Goal: Check status: Check status

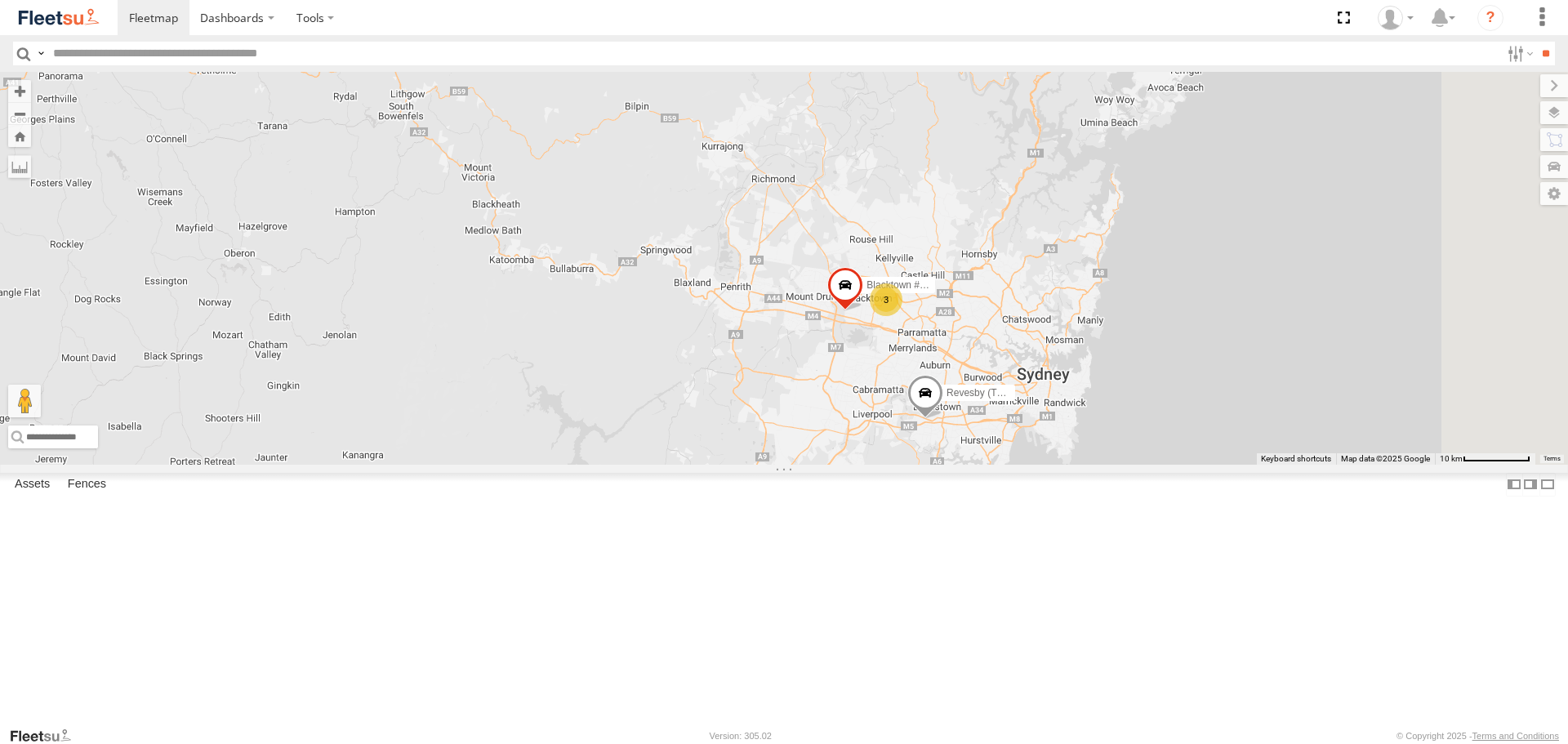
drag, startPoint x: 1455, startPoint y: 473, endPoint x: 1182, endPoint y: 366, distance: 293.2
click at [1182, 366] on div "3 Rural (T08 - Matt) Blacktown #2 (T05 - [PERSON_NAME]) Revesby (T07 - [PERSON_…" at bounding box center [784, 268] width 1568 height 392
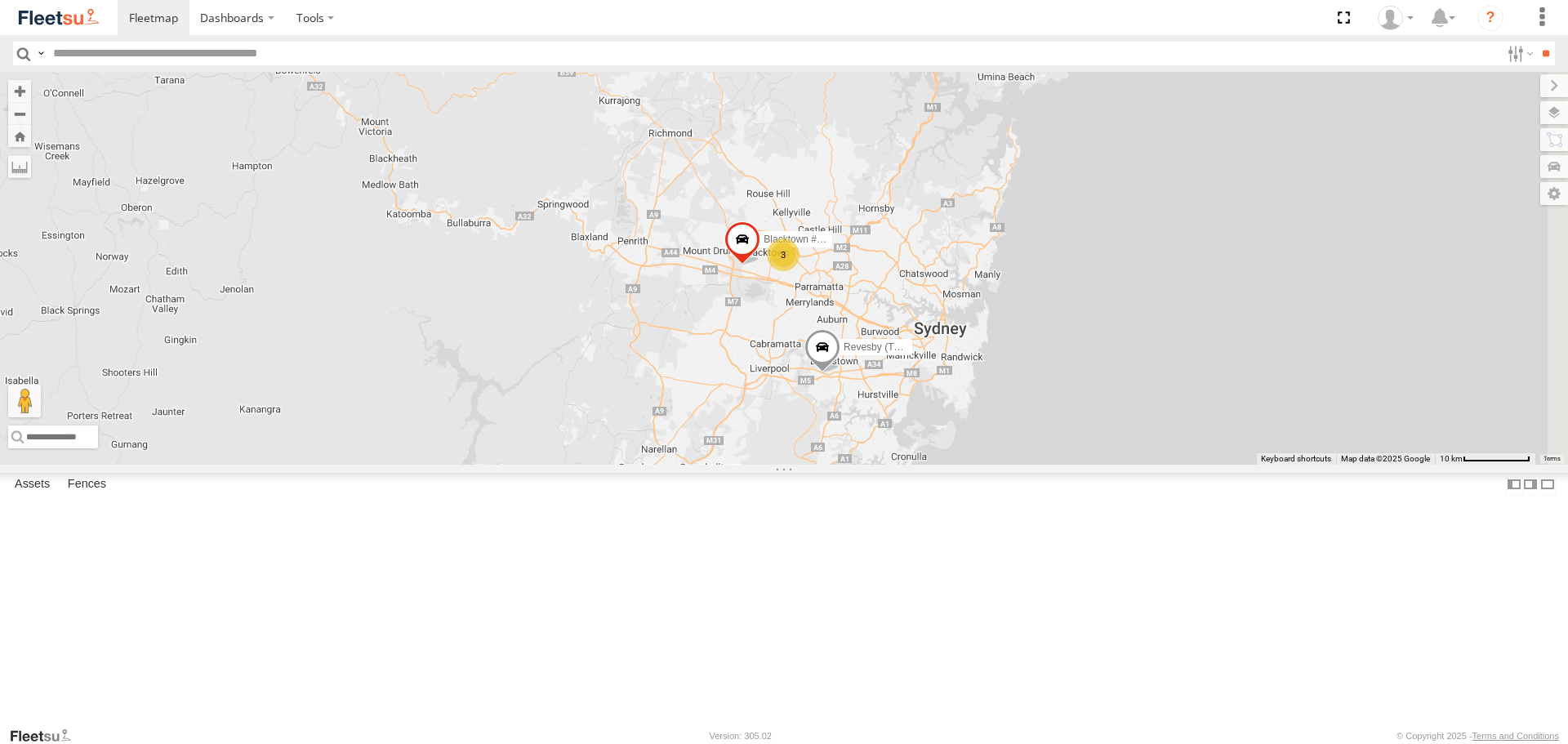
drag, startPoint x: 1163, startPoint y: 404, endPoint x: 1074, endPoint y: 542, distance: 164.2
click at [1074, 464] on div "3 Rural (T08 - Matt) Blacktown #2 (T05 - [PERSON_NAME]) Revesby (T07 - [PERSON_…" at bounding box center [784, 268] width 1568 height 392
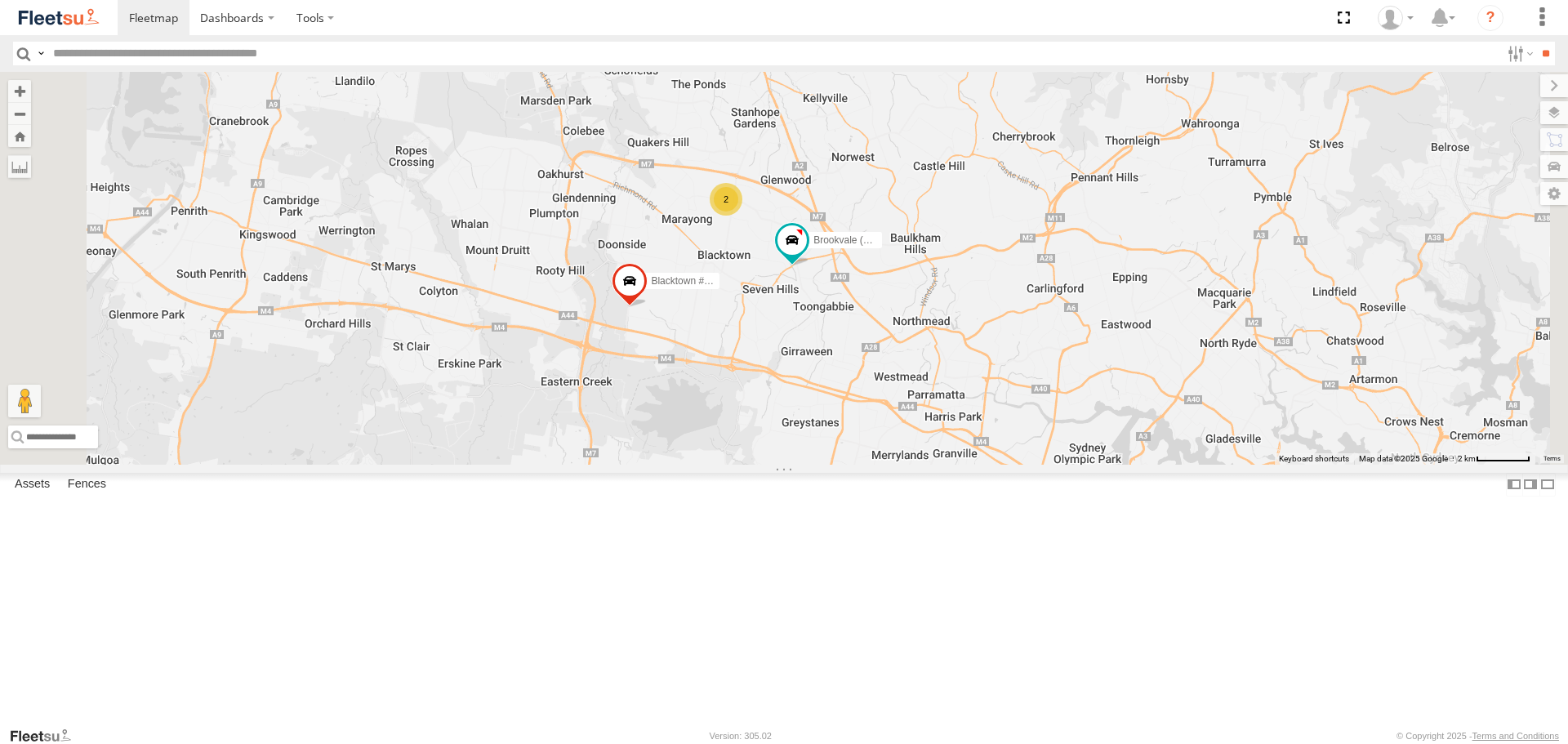
drag, startPoint x: 1003, startPoint y: 359, endPoint x: 1013, endPoint y: 536, distance: 177.3
click at [1013, 464] on div "Rural (T08 - [PERSON_NAME]) Blacktown #2 (T05 - [PERSON_NAME]) Revesby (T07 - […" at bounding box center [784, 268] width 1568 height 392
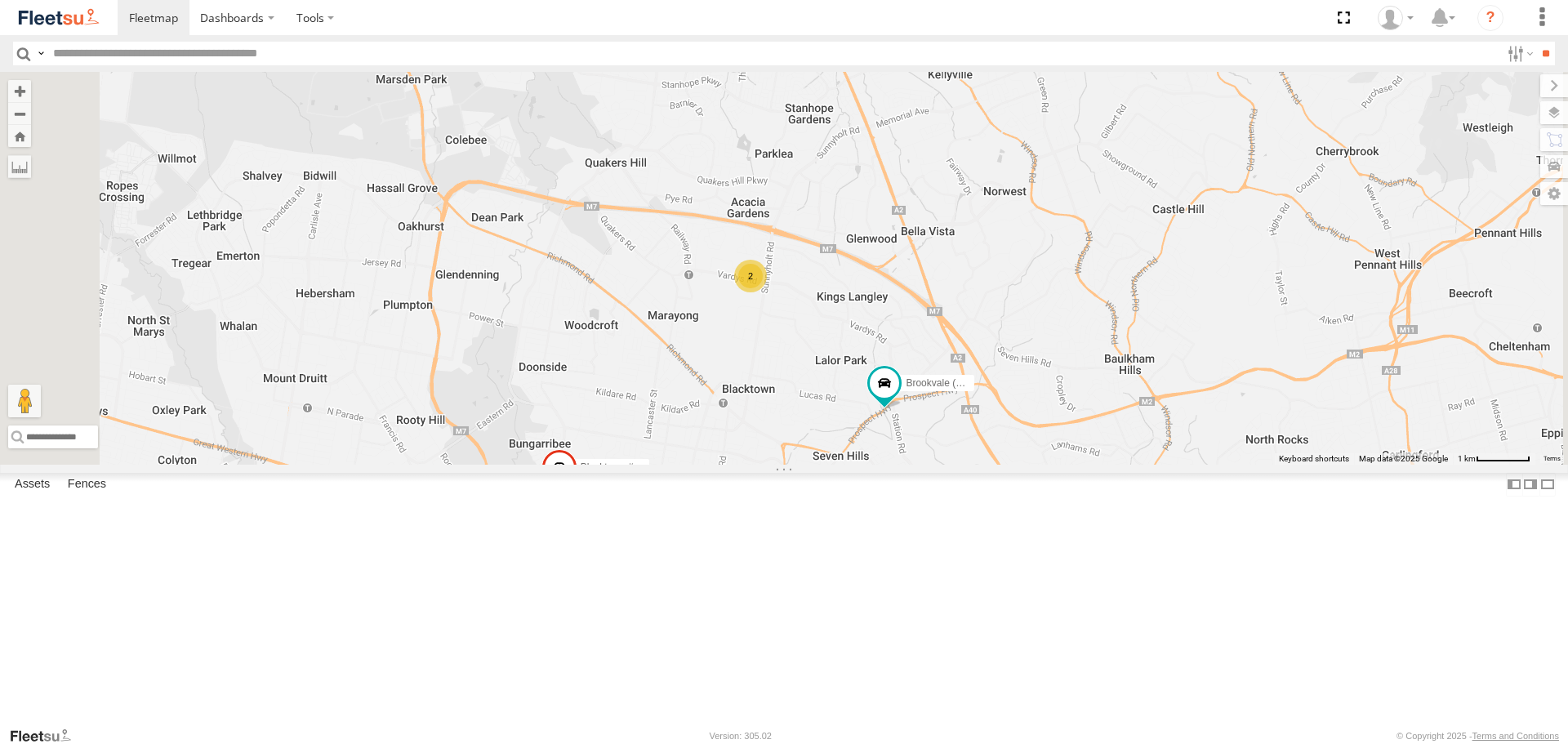
drag, startPoint x: 966, startPoint y: 404, endPoint x: 978, endPoint y: 542, distance: 138.5
click at [978, 464] on div "Rural (T08 - [PERSON_NAME]) Blacktown #2 (T05 - [PERSON_NAME]) Revesby (T07 - […" at bounding box center [784, 268] width 1568 height 392
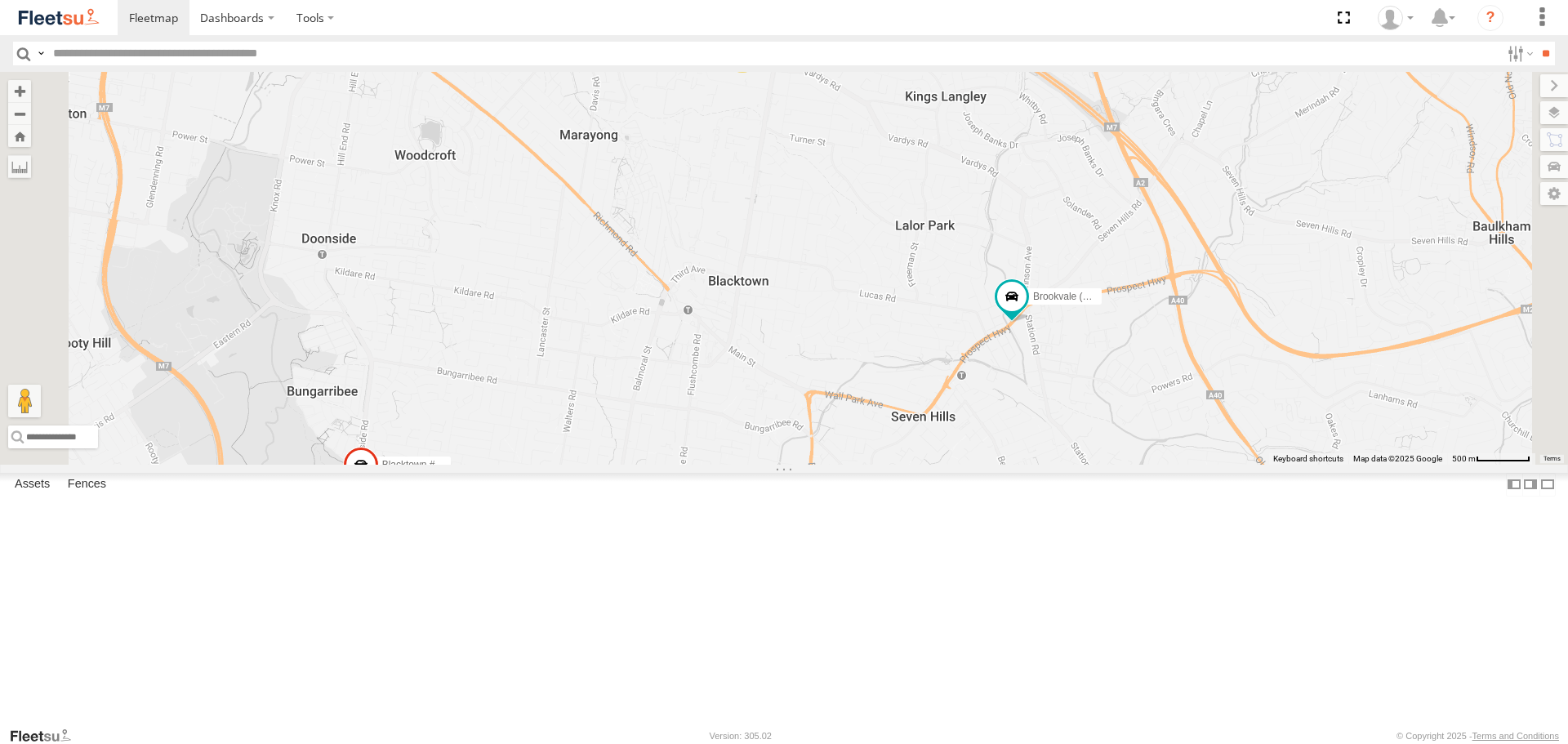
drag, startPoint x: 937, startPoint y: 581, endPoint x: 971, endPoint y: 422, distance: 162.6
click at [970, 423] on div "Rural (T08 - [PERSON_NAME]) Blacktown #2 (T05 - [PERSON_NAME]) Revesby (T07 - […" at bounding box center [784, 268] width 1568 height 392
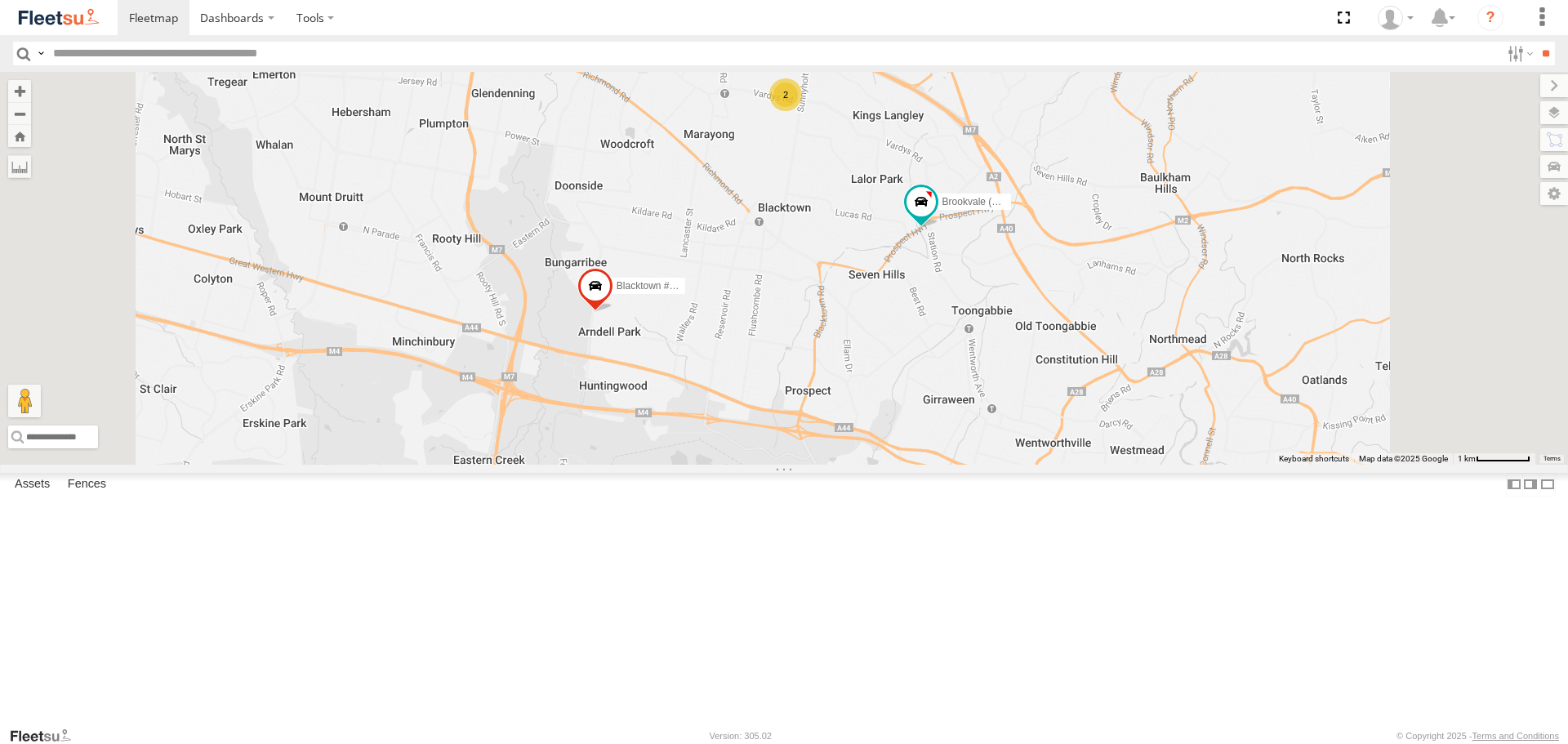
drag, startPoint x: 1225, startPoint y: 535, endPoint x: 1166, endPoint y: 465, distance: 91.5
click at [1166, 464] on div "Rural (T08 - [PERSON_NAME]) Blacktown #2 (T05 - [PERSON_NAME]) Revesby (T07 - […" at bounding box center [784, 268] width 1568 height 392
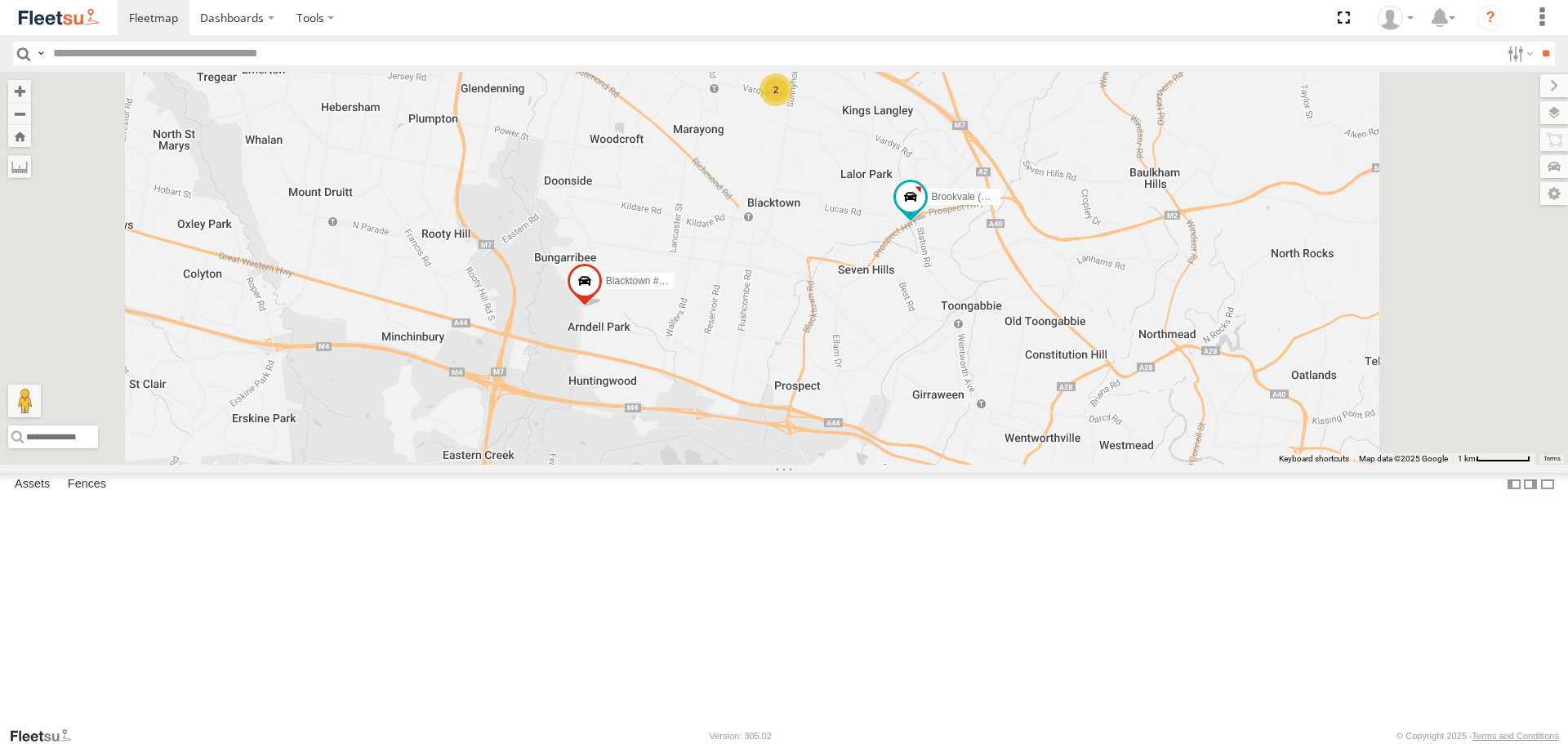
click at [603, 307] on span at bounding box center [584, 285] width 36 height 44
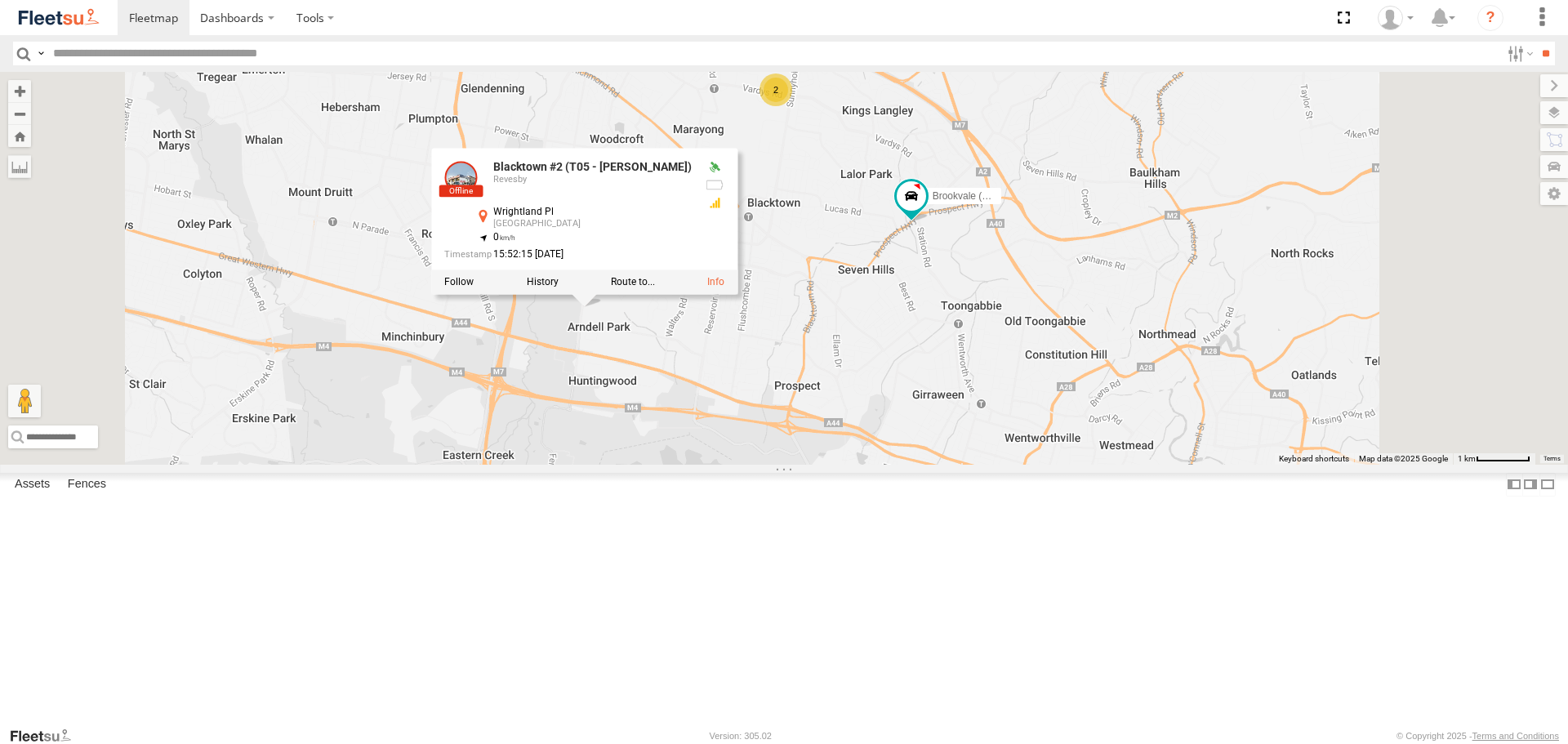
click at [1067, 404] on div "Rural (T08 - [PERSON_NAME]) Blacktown #2 (T05 - [PERSON_NAME]) Revesby (T07 - […" at bounding box center [784, 268] width 1568 height 392
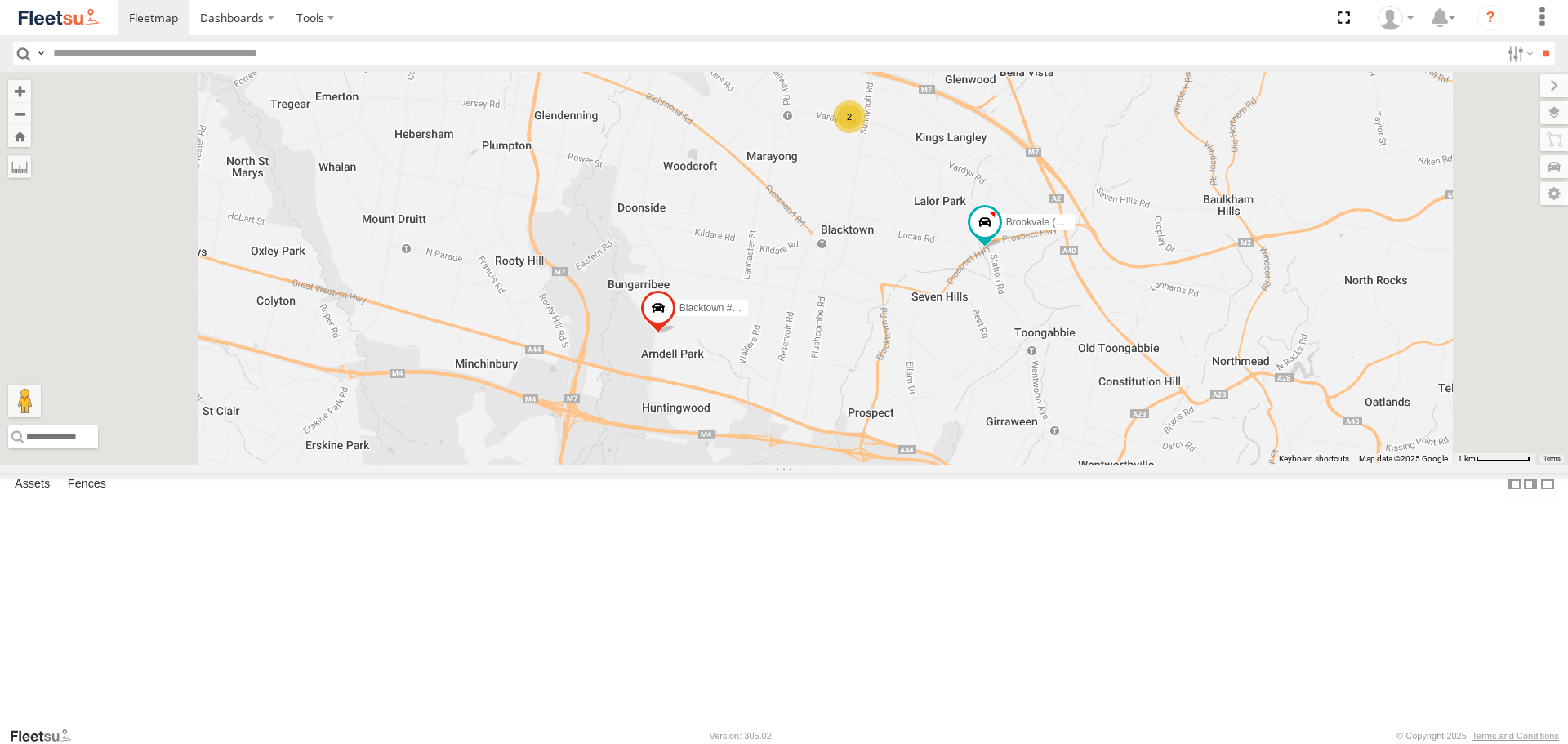
drag, startPoint x: 1007, startPoint y: 455, endPoint x: 1090, endPoint y: 483, distance: 87.6
click at [1090, 464] on div "Rural (T08 - [PERSON_NAME]) Blacktown #2 (T05 - [PERSON_NAME]) Revesby (T07 - […" at bounding box center [784, 268] width 1568 height 392
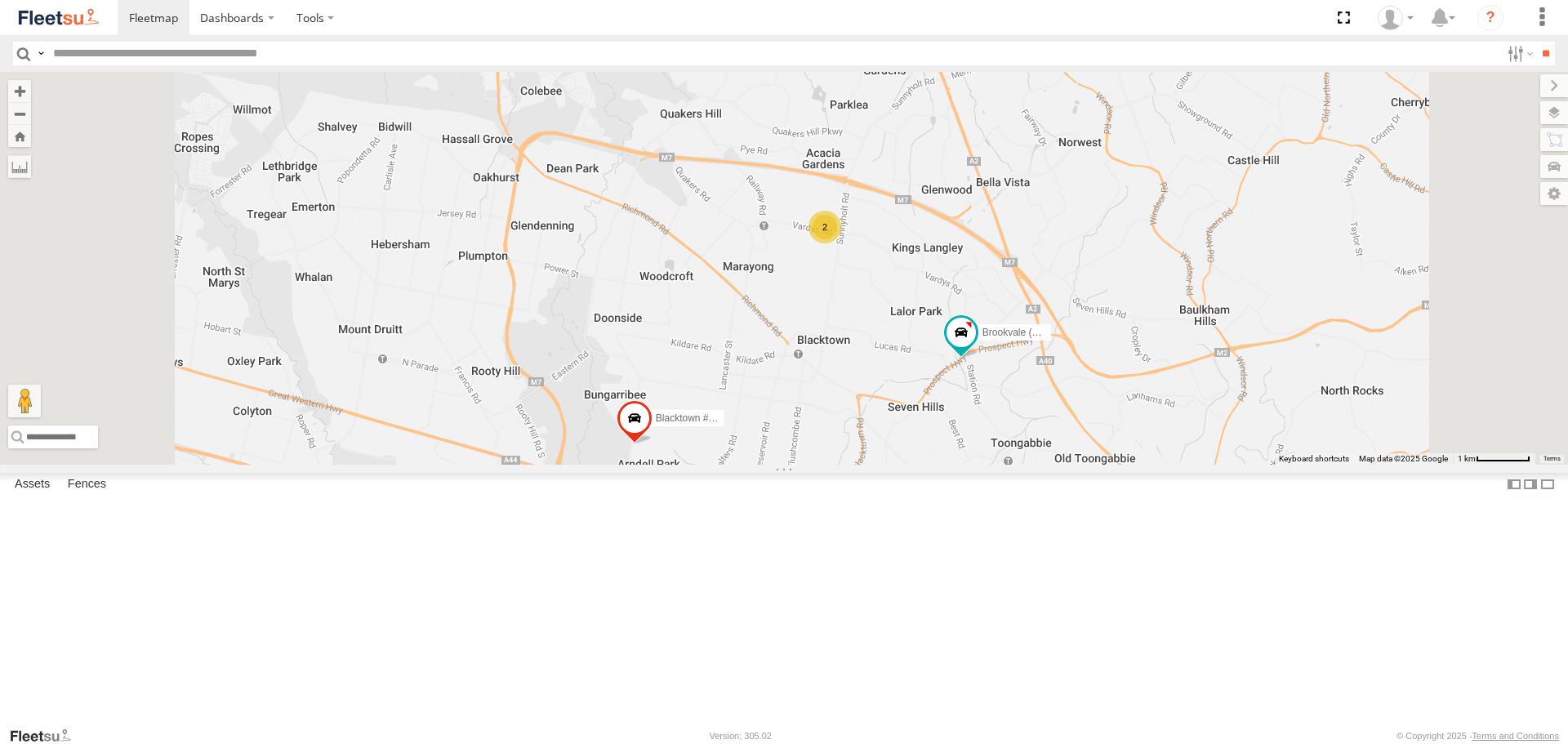
drag, startPoint x: 976, startPoint y: 356, endPoint x: 948, endPoint y: 471, distance: 118.4
click at [948, 464] on div "Rural (T08 - [PERSON_NAME]) Blacktown #2 (T05 - [PERSON_NAME]) Revesby (T07 - […" at bounding box center [784, 268] width 1568 height 392
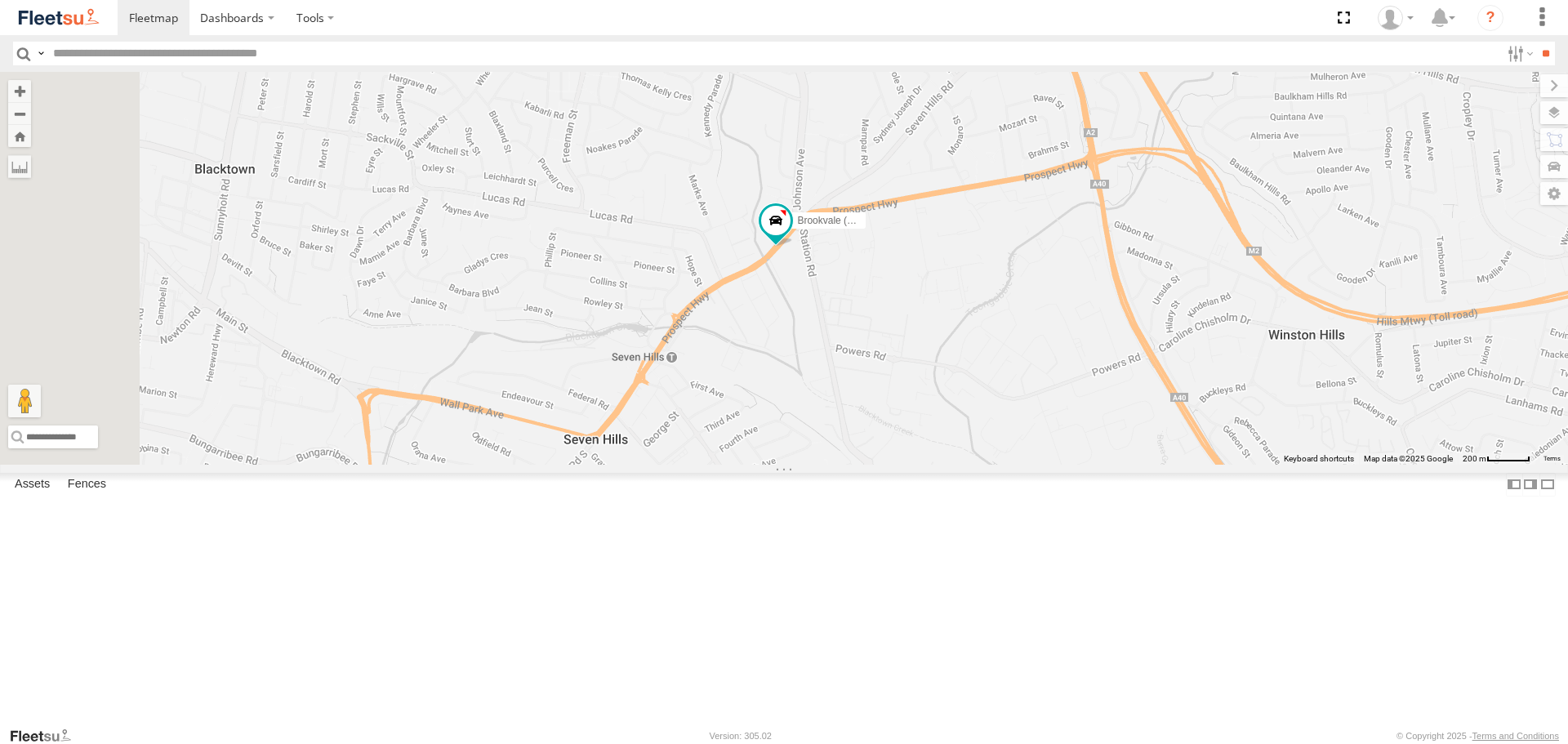
drag, startPoint x: 961, startPoint y: 254, endPoint x: 1047, endPoint y: 457, distance: 220.5
click at [1047, 457] on div "Rural (T08 - [PERSON_NAME]) Blacktown #2 (T05 - [PERSON_NAME]) Revesby (T07 - […" at bounding box center [784, 268] width 1568 height 392
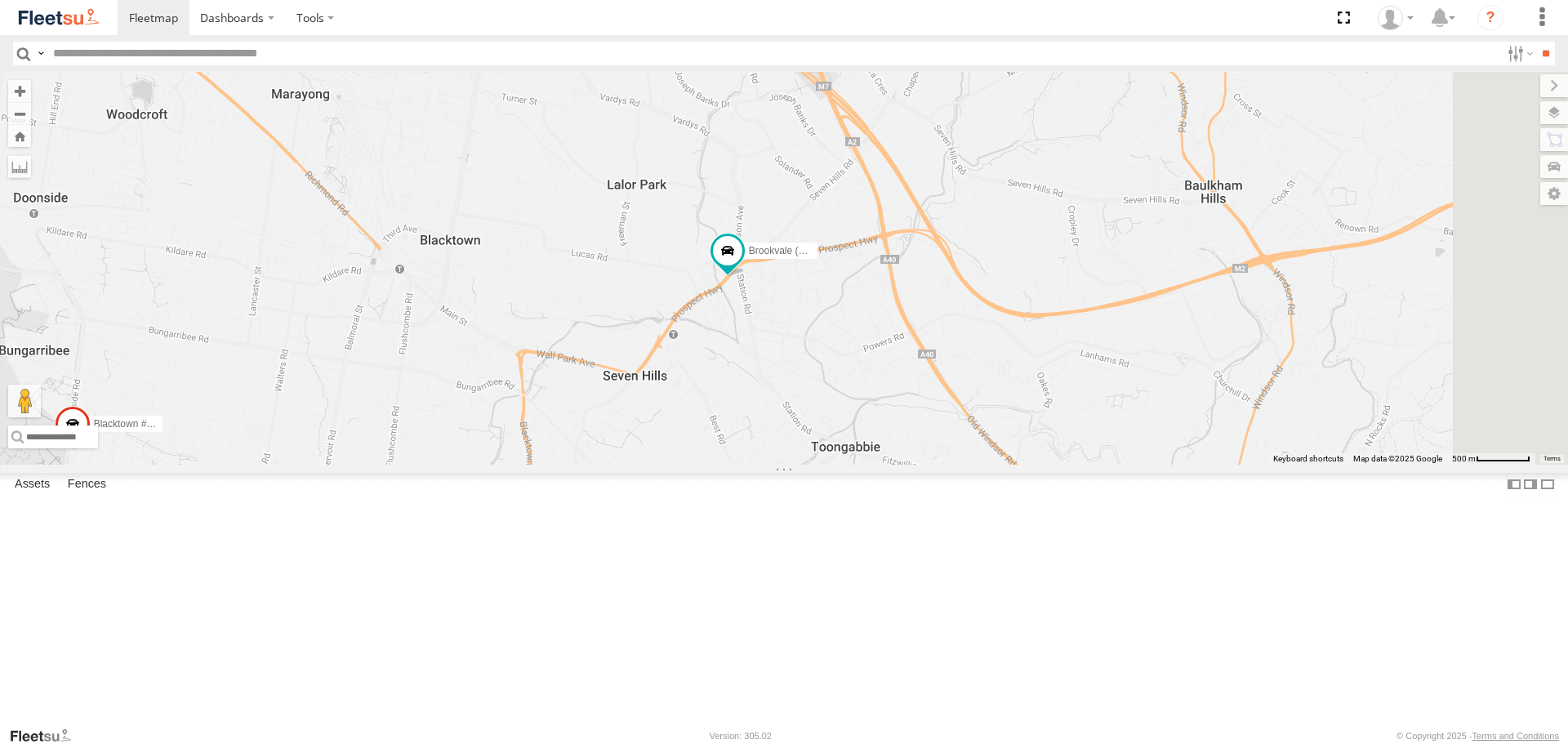
drag, startPoint x: 1075, startPoint y: 484, endPoint x: 950, endPoint y: 401, distance: 150.0
click at [950, 401] on div "Rural (T08 - [PERSON_NAME]) Blacktown #2 (T05 - [PERSON_NAME]) Revesby (T07 - […" at bounding box center [784, 268] width 1568 height 392
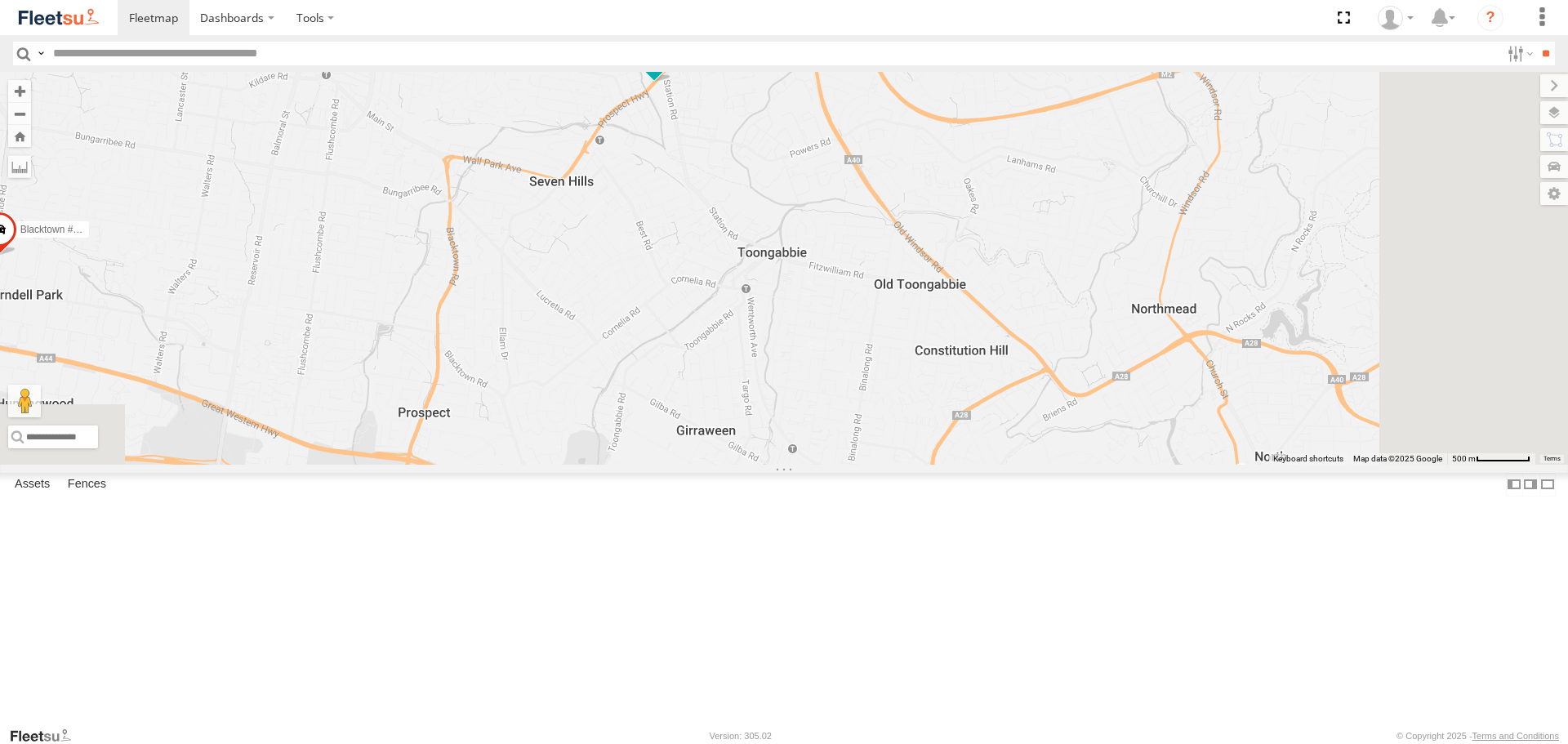
drag, startPoint x: 990, startPoint y: 438, endPoint x: 958, endPoint y: 309, distance: 132.9
click at [958, 309] on div "Rural (T08 - [PERSON_NAME]) Blacktown #2 (T05 - [PERSON_NAME]) Revesby (T07 - […" at bounding box center [784, 268] width 1568 height 392
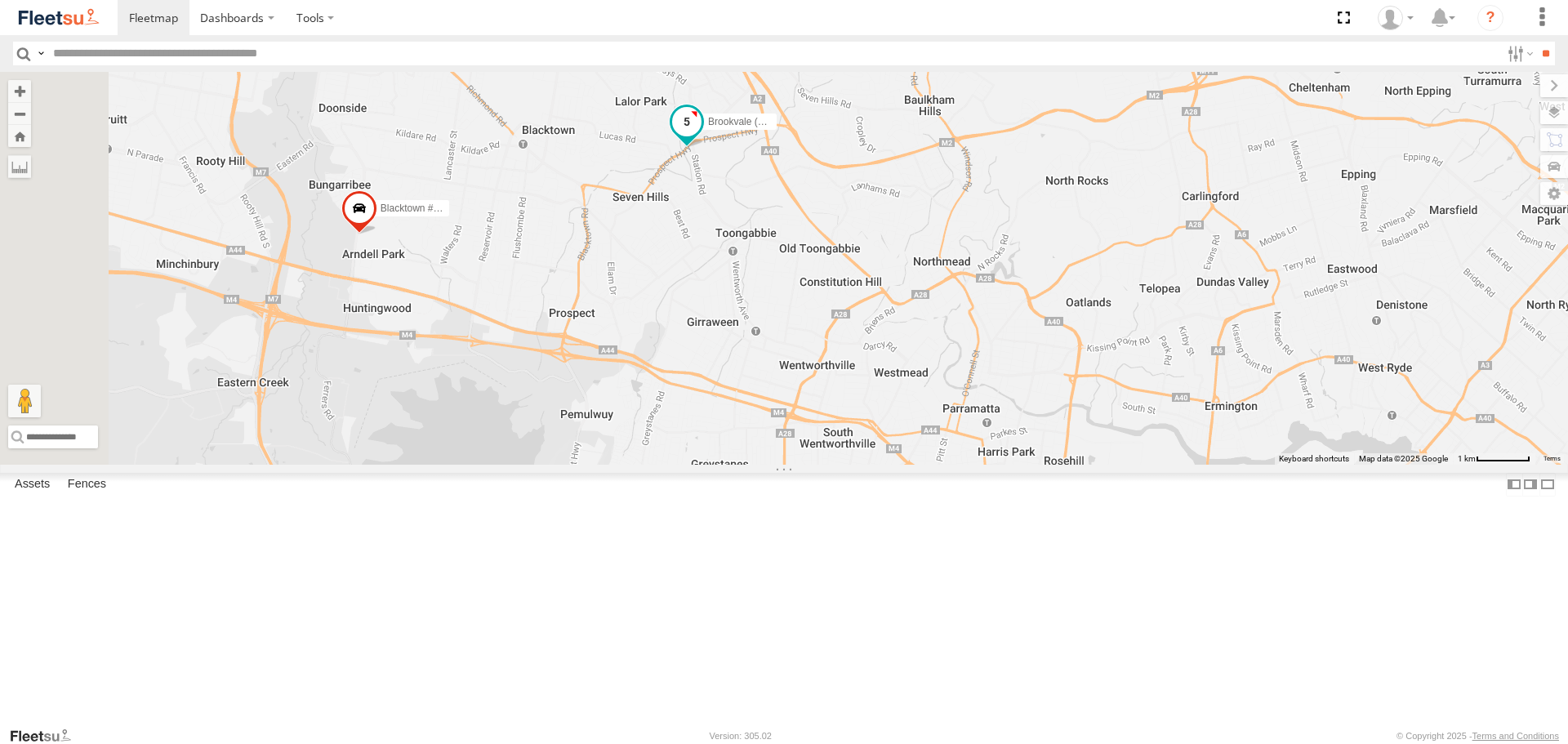
click at [702, 136] on span at bounding box center [687, 121] width 29 height 29
click at [663, 129] on label at bounding box center [648, 123] width 32 height 12
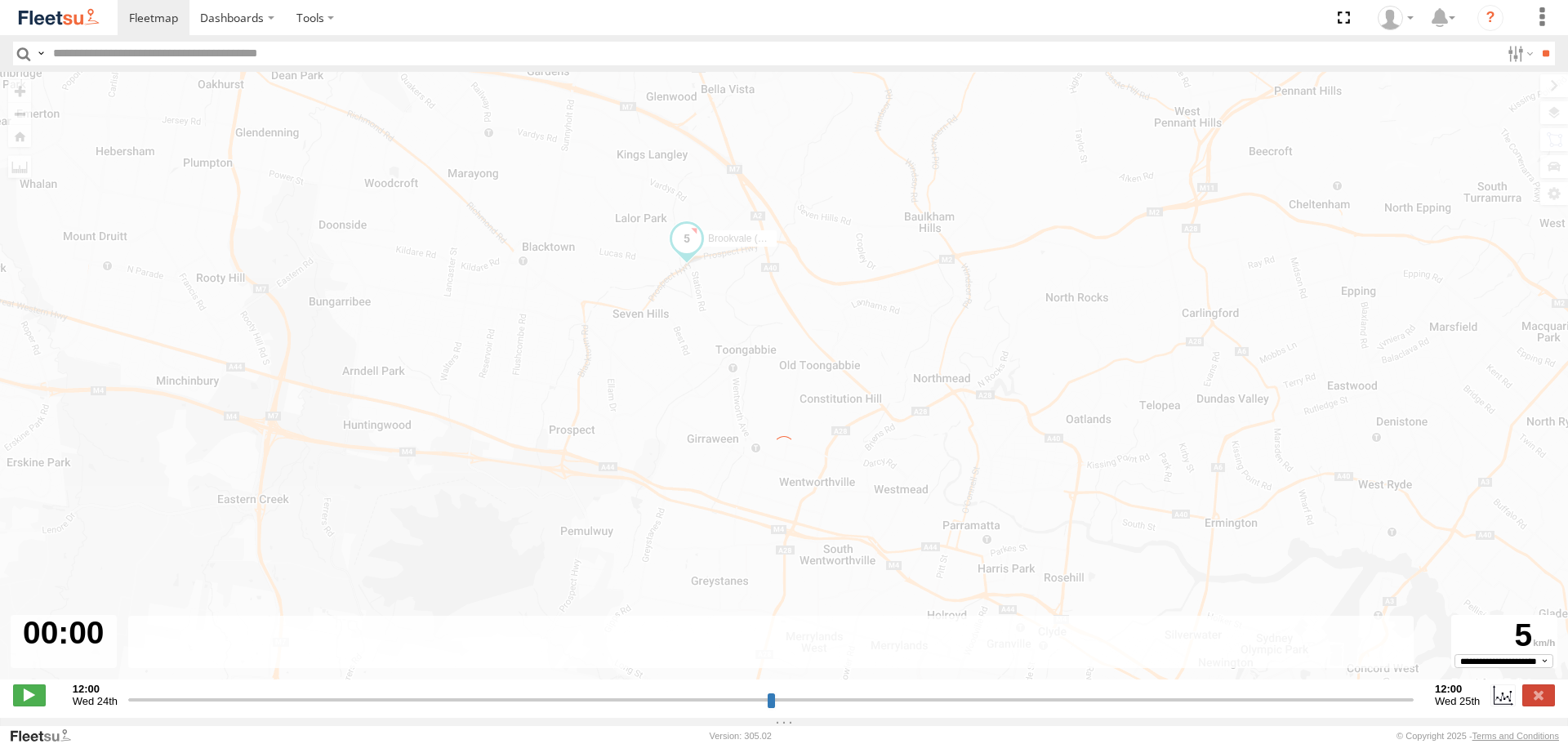
type input "**********"
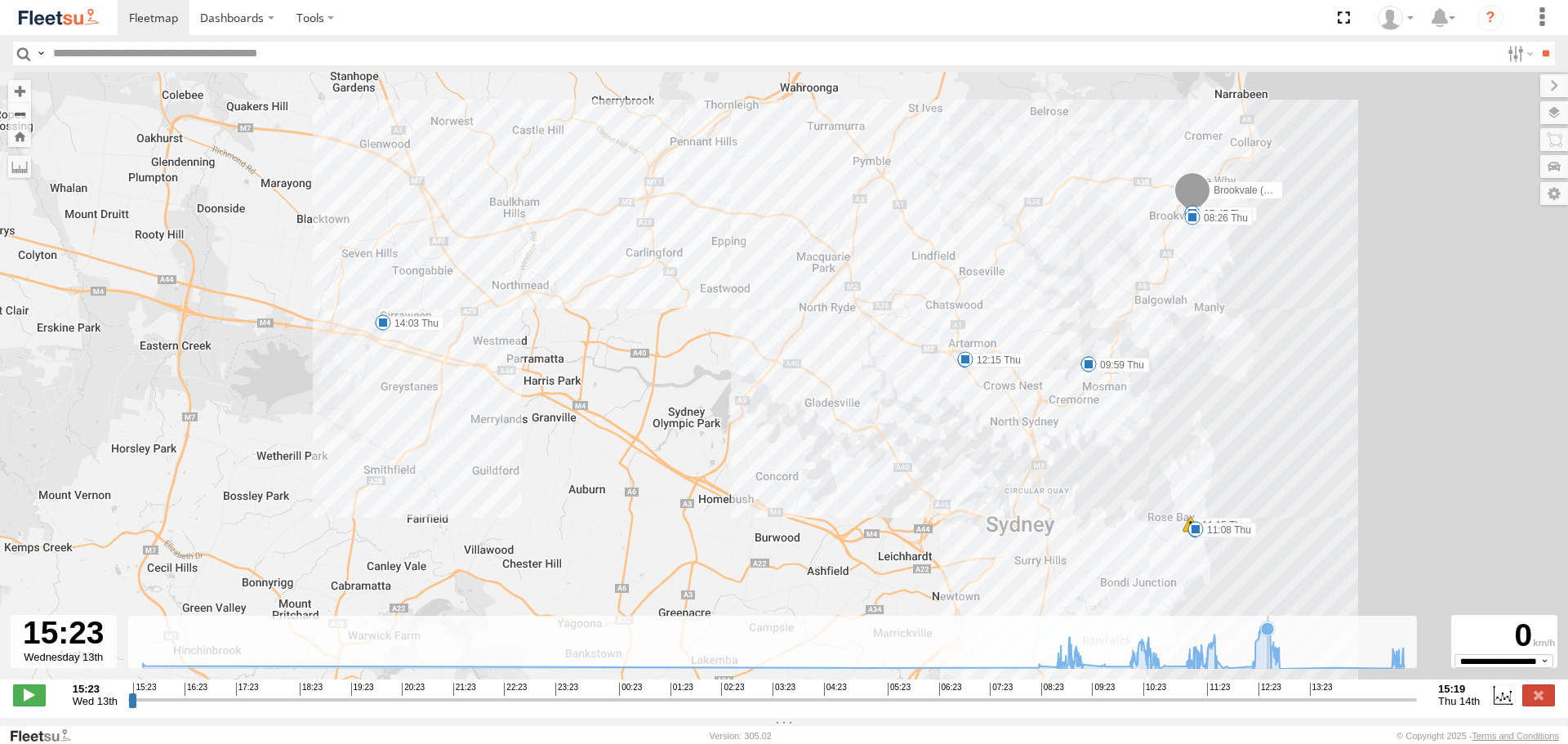
click at [1268, 656] on icon at bounding box center [773, 647] width 1278 height 44
click at [1213, 653] on icon at bounding box center [1212, 646] width 13 height 13
click at [1144, 665] on icon at bounding box center [773, 647] width 1278 height 44
click at [1310, 447] on div "Brookvale (T10 - [PERSON_NAME]) 15:29 Wed 07:45 Thu 07:47 Thu 08:26 Thu 09:15 T…" at bounding box center [784, 384] width 1568 height 624
